Goal: Information Seeking & Learning: Learn about a topic

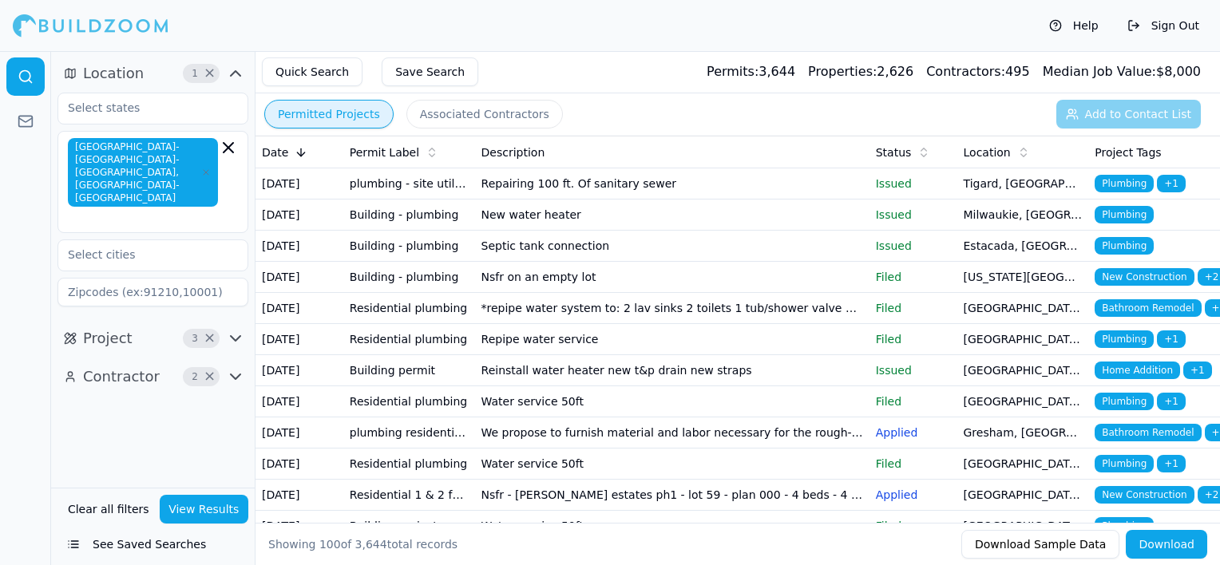
click at [604, 192] on td "Repairing 100 ft. Of sanitary sewer" at bounding box center [672, 183] width 394 height 31
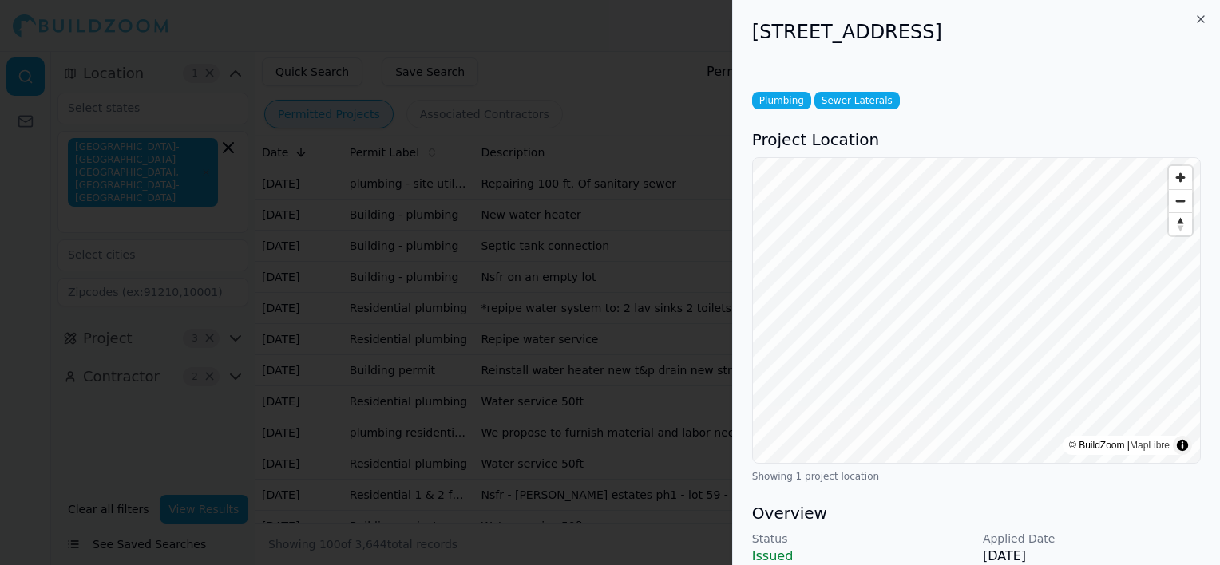
click at [1117, 518] on h3 "Overview" at bounding box center [976, 513] width 449 height 22
click at [1201, 18] on icon "button" at bounding box center [1200, 19] width 13 height 13
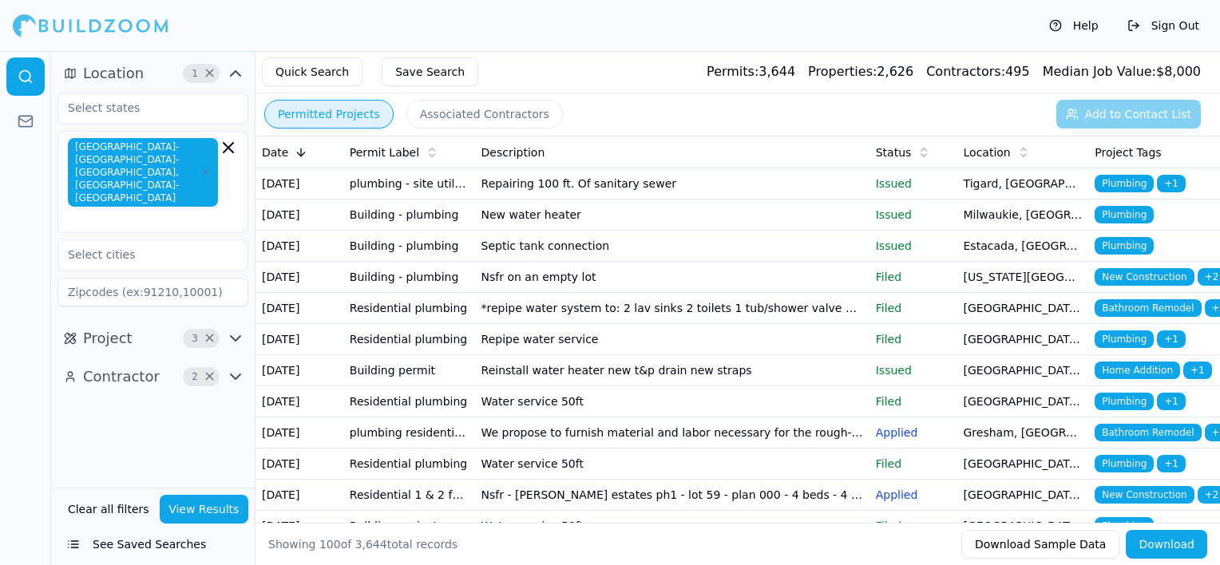
drag, startPoint x: 778, startPoint y: 249, endPoint x: 790, endPoint y: 236, distance: 17.6
click at [790, 231] on td "New water heater" at bounding box center [672, 215] width 394 height 31
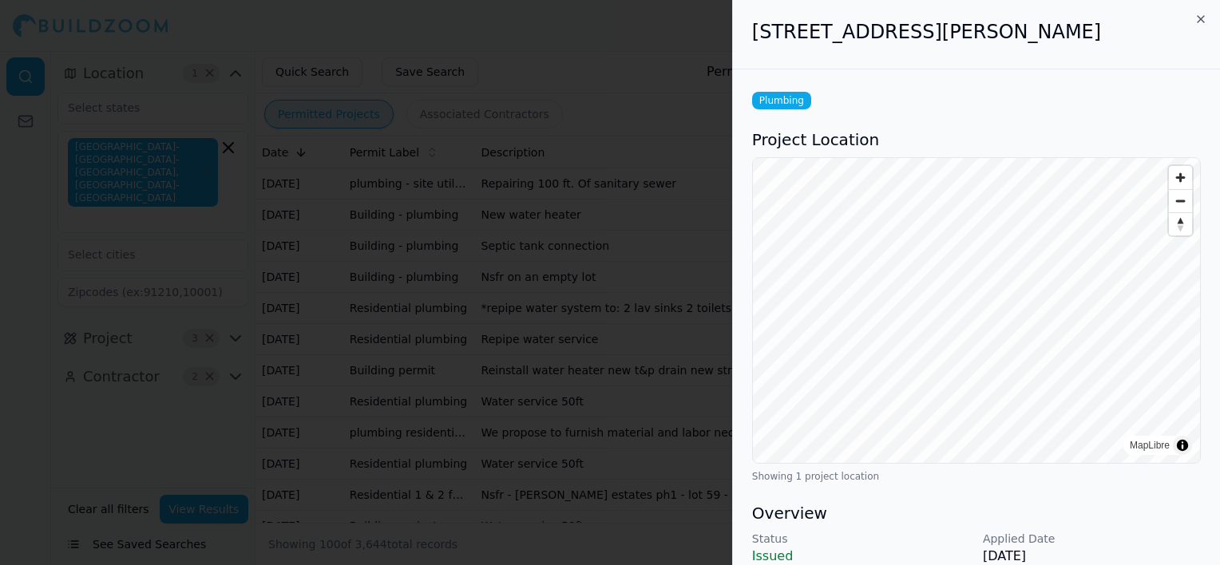
click at [635, 225] on div at bounding box center [610, 282] width 1220 height 565
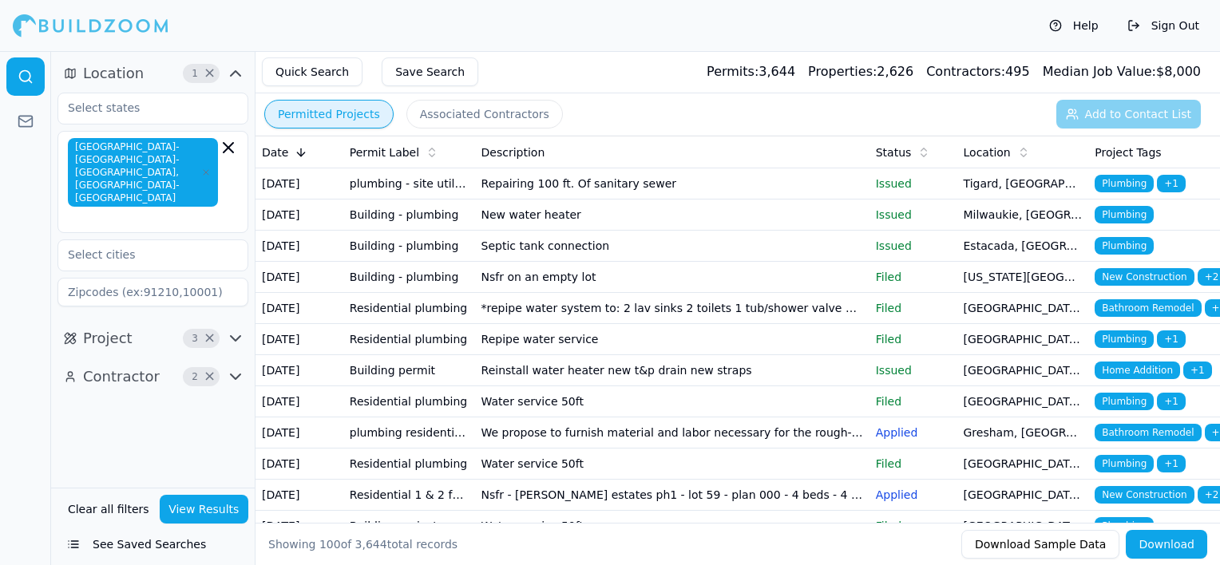
click at [646, 182] on td "Repairing 100 ft. Of sanitary sewer" at bounding box center [672, 183] width 394 height 31
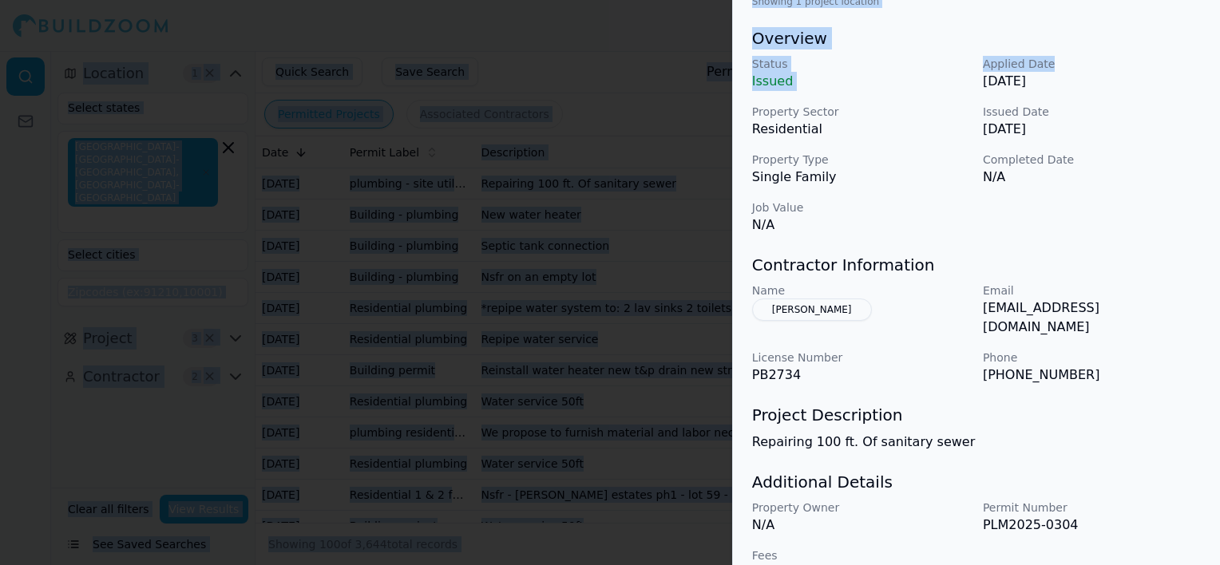
scroll to position [495, 0]
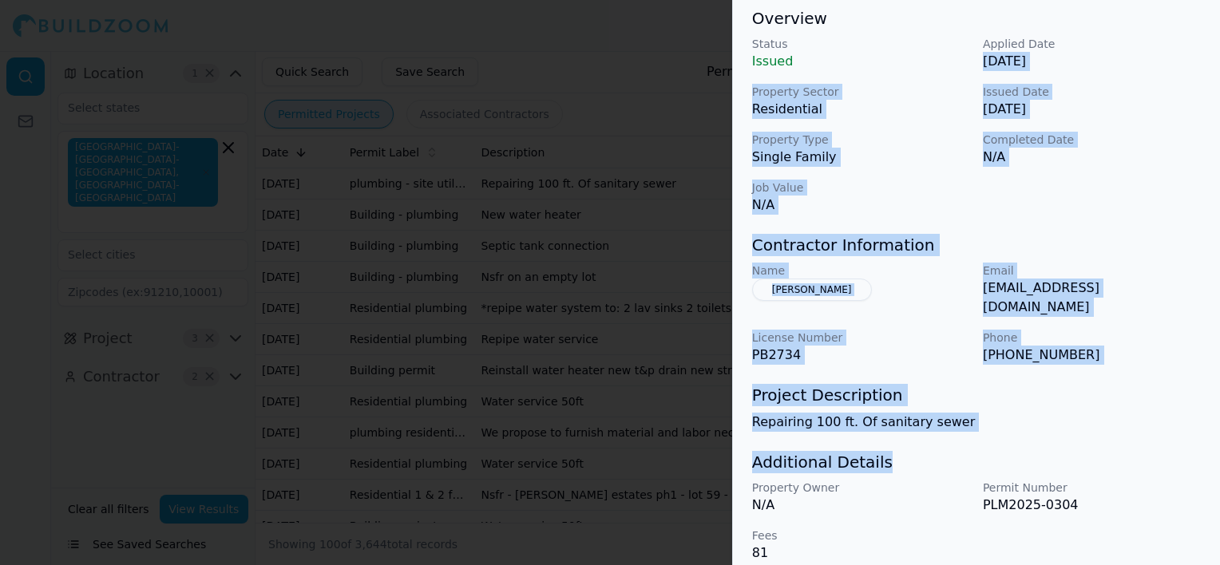
drag, startPoint x: 1146, startPoint y: 526, endPoint x: 1140, endPoint y: 444, distance: 82.5
click at [1140, 444] on div "Plumbing Sewer Laterals Project Location © BuildZoom | MapLibre Showing 1 proje…" at bounding box center [976, 78] width 487 height 1008
click at [1140, 451] on h3 "Additional Details" at bounding box center [976, 462] width 449 height 22
click at [1073, 362] on div "Plumbing Sewer Laterals Project Location © BuildZoom | MapLibre Showing 1 proje…" at bounding box center [976, 78] width 487 height 1008
